Goal: Navigation & Orientation: Go to known website

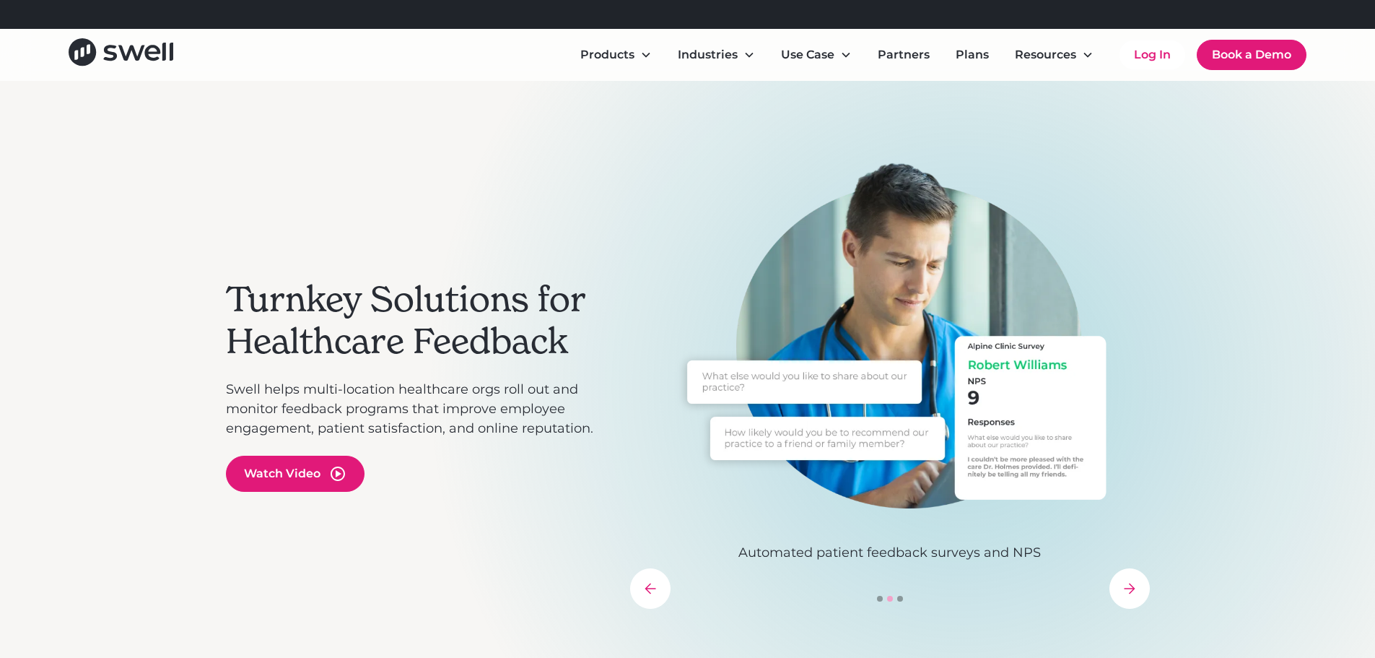
click at [196, 351] on div "Turnkey Solutions for Healthcare Feedback Swell helps multi-location healthcare…" at bounding box center [687, 385] width 1375 height 609
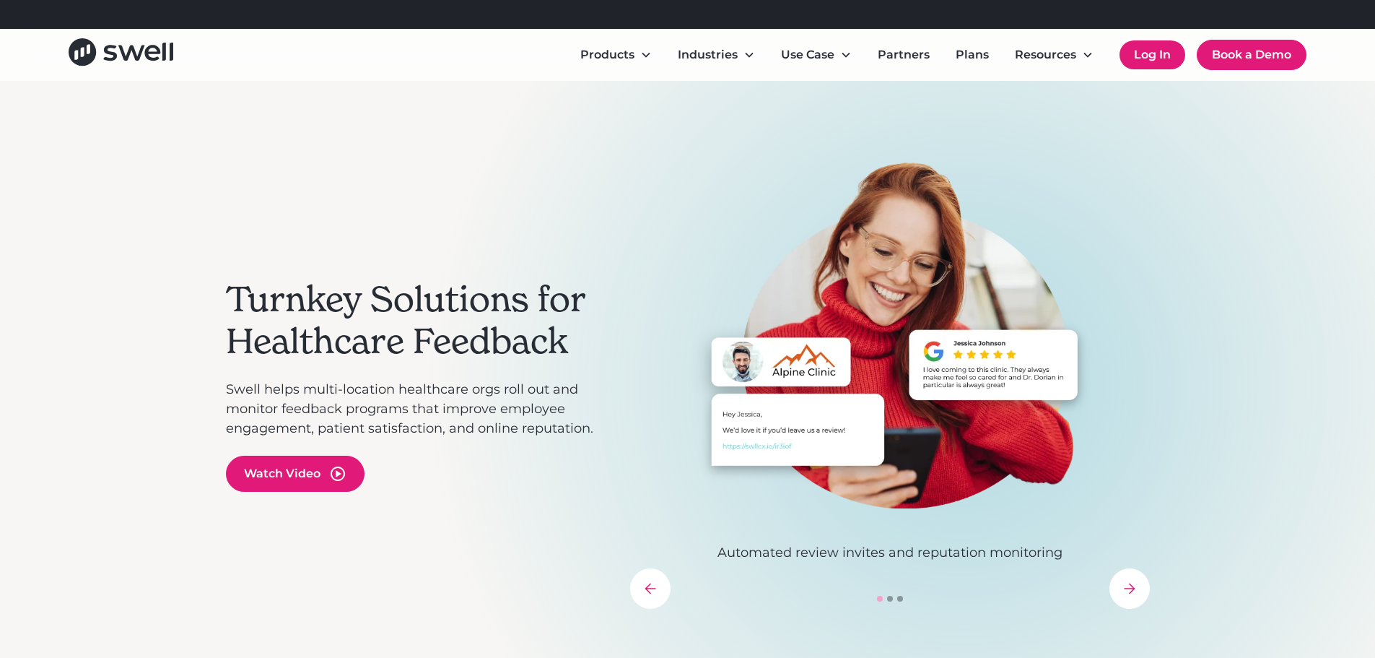
click at [1167, 56] on link "Log In" at bounding box center [1153, 54] width 66 height 29
